Goal: Find specific page/section: Find specific page/section

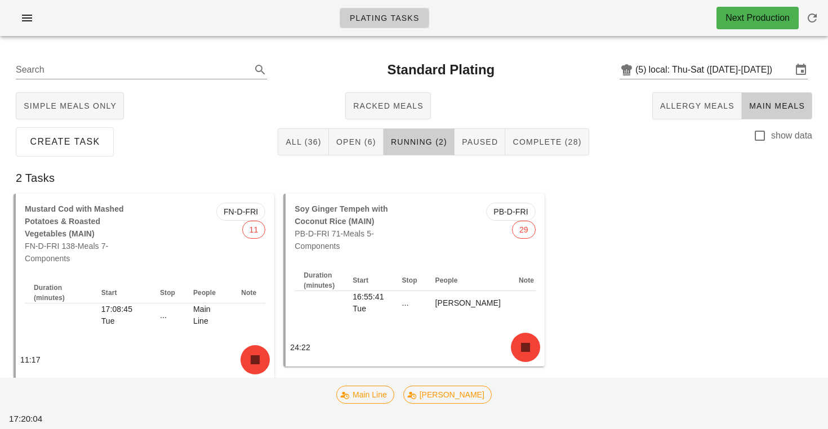
click at [709, 89] on div "Simple Meals Only Racked Meals Allergy Meals Main Meals" at bounding box center [414, 106] width 814 height 36
click at [700, 106] on span "Allergy Meals" at bounding box center [696, 105] width 75 height 9
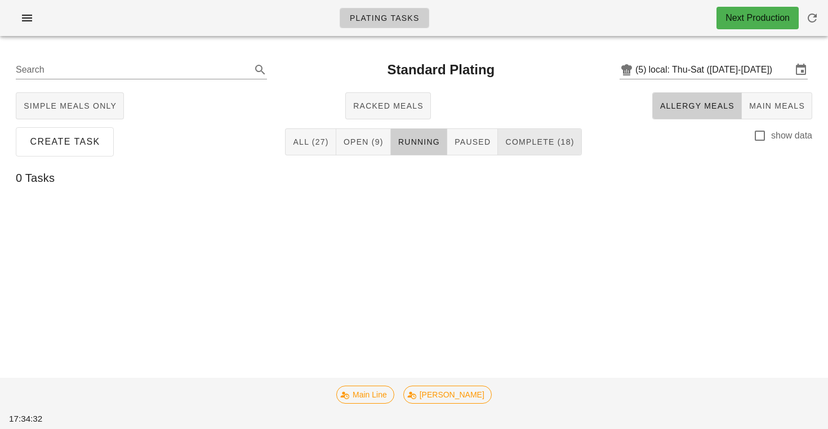
click at [536, 142] on span "Complete (18)" at bounding box center [538, 141] width 69 height 9
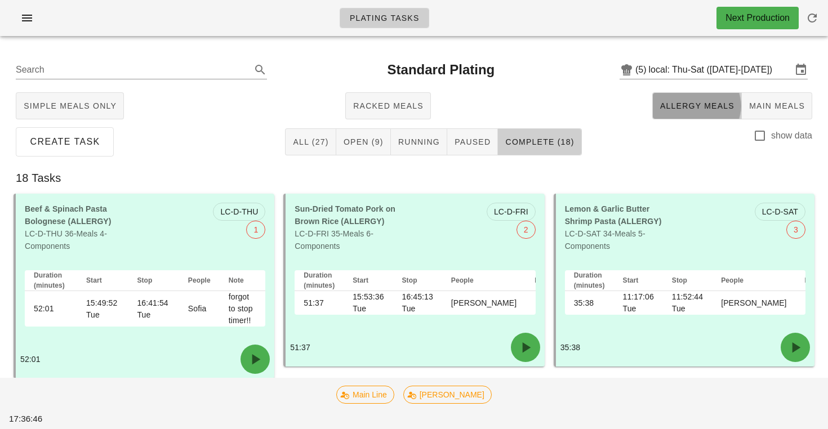
click at [689, 103] on span "Allergy Meals" at bounding box center [696, 105] width 75 height 9
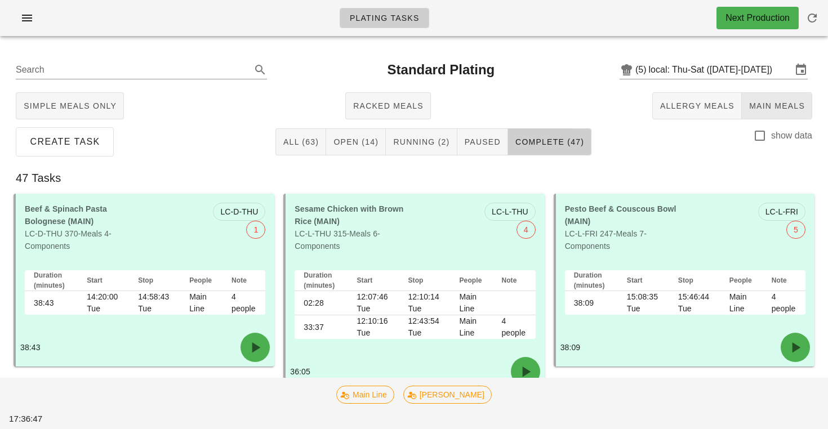
click at [772, 105] on span "Main Meals" at bounding box center [776, 105] width 56 height 9
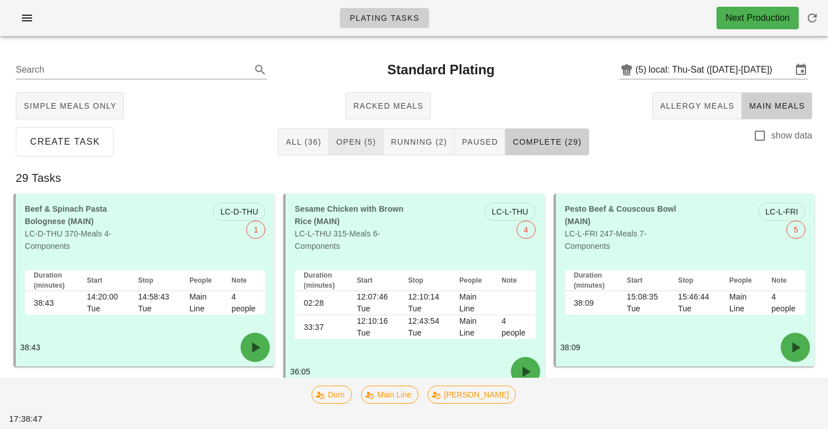
click at [373, 145] on span "Open (5)" at bounding box center [356, 141] width 41 height 9
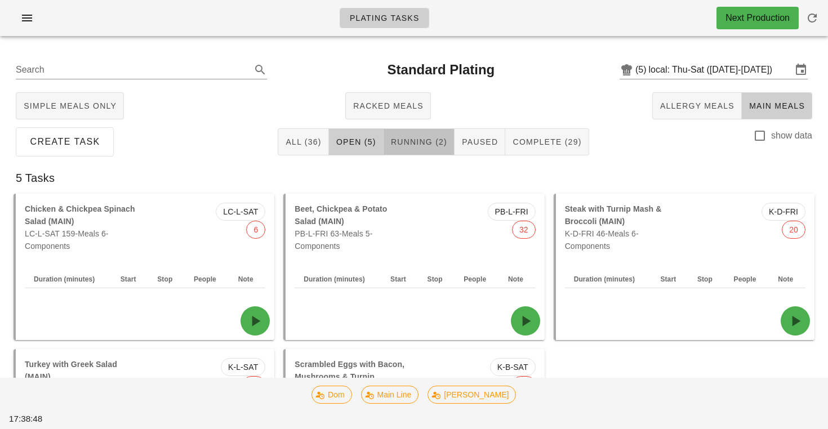
click at [408, 150] on button "Running (2)" at bounding box center [418, 141] width 71 height 27
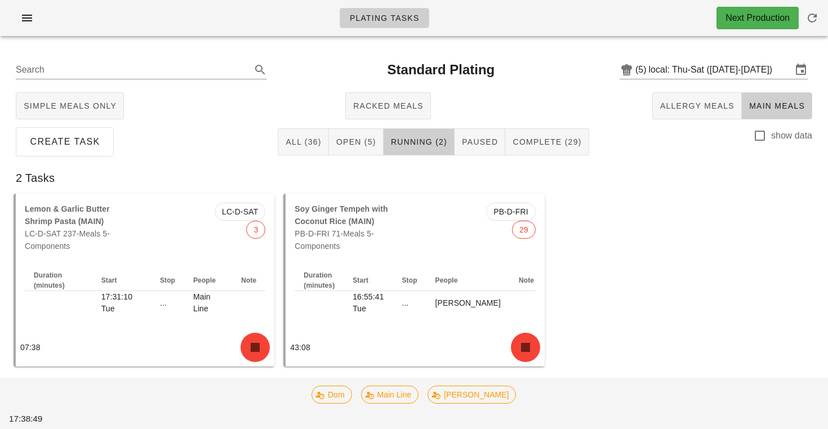
scroll to position [7, 0]
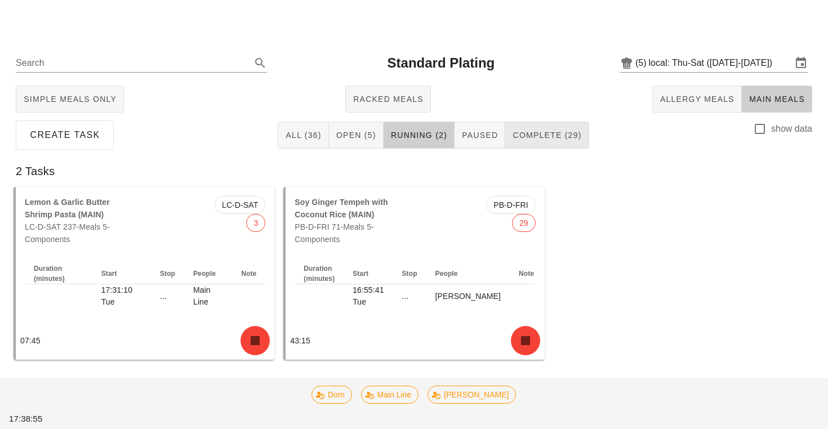
click at [559, 139] on span "Complete (29)" at bounding box center [546, 135] width 69 height 9
